Goal: Task Accomplishment & Management: Use online tool/utility

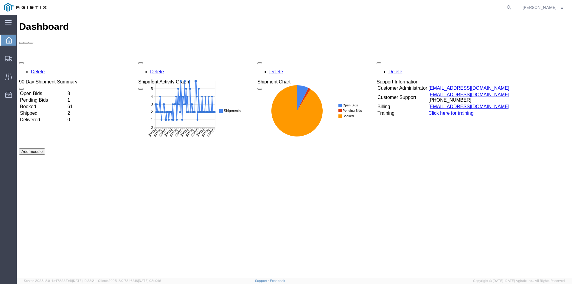
click at [66, 91] on td "Open Bids" at bounding box center [43, 94] width 47 height 6
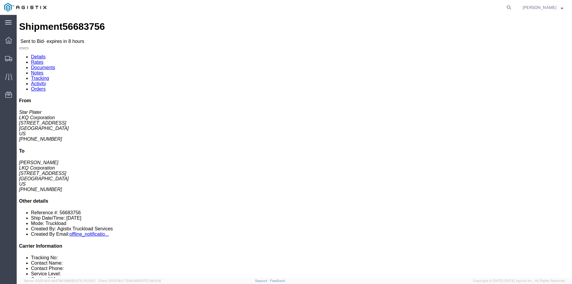
click div "Leg 1 - Truckload Vehicle 1: Standard Dry Van (53 Feet) Number of trucks: 1"
click button "button"
click link "Enter / Modify Bid"
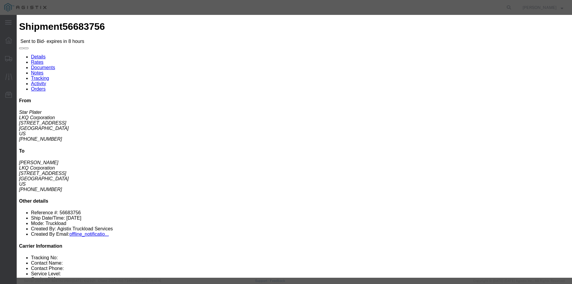
click select "Select RXO Freight Forwarding RXO Logistics"
select select "3224"
click select "Select RXO Freight Forwarding RXO Logistics"
click select "Select Air Airport to Airport Airport to Door CONESTOGA Cargo Van DFRM/STEP Doo…"
select select "11791"
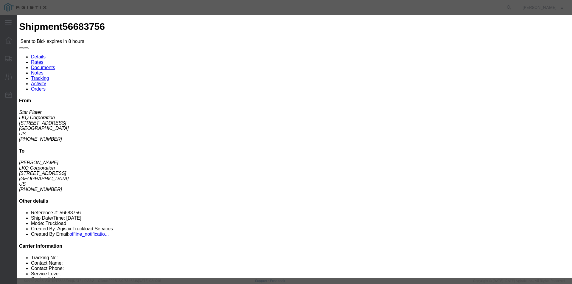
click select "Select Air Airport to Airport Airport to Door CONESTOGA Cargo Van DFRM/STEP Doo…"
drag, startPoint x: 402, startPoint y: 41, endPoint x: 411, endPoint y: 55, distance: 16.4
click div "Rates Confirmation Details Bid Information Vendor Select RXO Freight Forwarding…"
click input "text"
type input "bid"
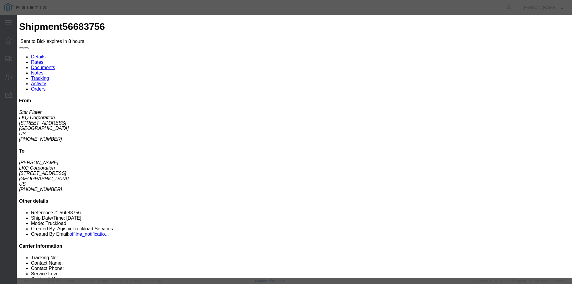
click div "Select 2 Day Service 3 Axle Winch Truck 3 to 5 Day Service 96L Domestic Flat Ra…"
click input "number"
type input "470"
click button "Submit"
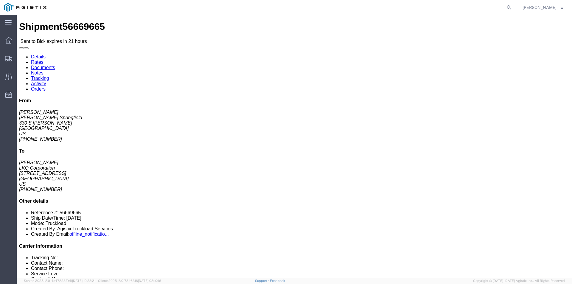
click link "Enter / Modify Bid"
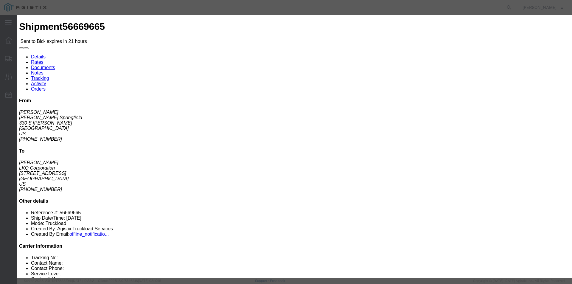
click select "Select RXO Freight Forwarding RXO Logistics"
select select "3224"
click select "Select RXO Freight Forwarding RXO Logistics"
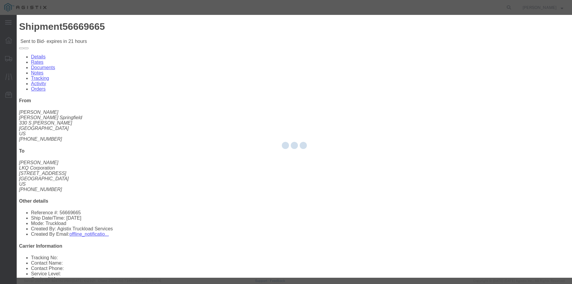
click select "Select Air Airport to Airport Airport to Door CONESTOGA Cargo Van DFRM/STEP Doo…"
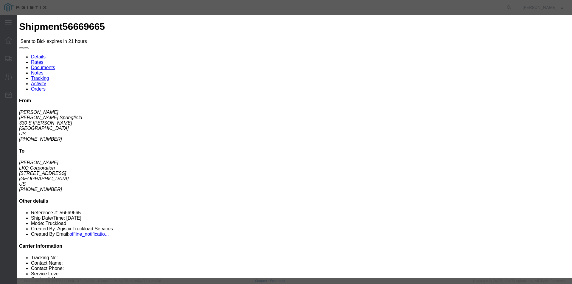
select select "11791"
click select "Select Air Airport to Airport Airport to Door CONESTOGA Cargo Van DFRM/STEP Doo…"
click input "text"
type input "bid"
click div "Select 2 Day Service 3 Axle Winch Truck 3 to 5 Day Service 96L Domestic Flat Ra…"
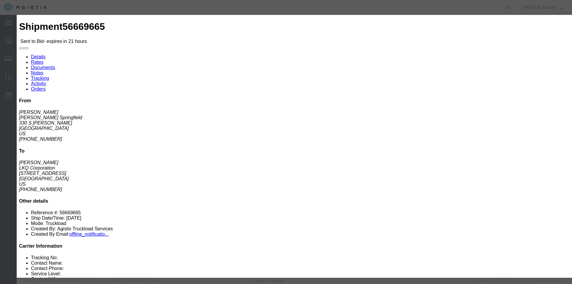
click input "number"
type input "1450"
click button "Submit"
